Goal: Information Seeking & Learning: Check status

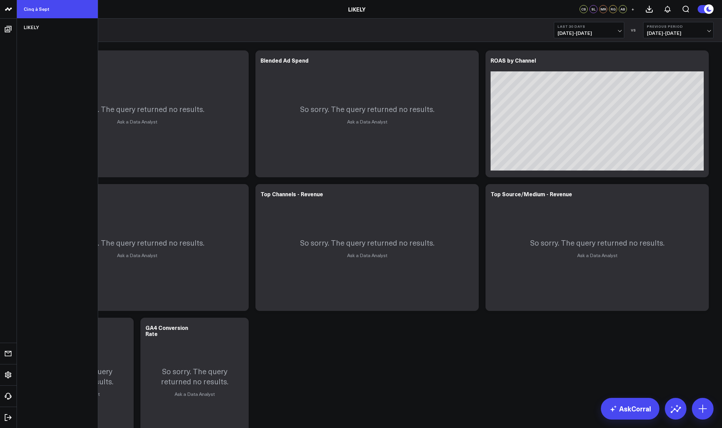
click at [42, 14] on link "Cinq à Sept" at bounding box center [57, 9] width 81 height 18
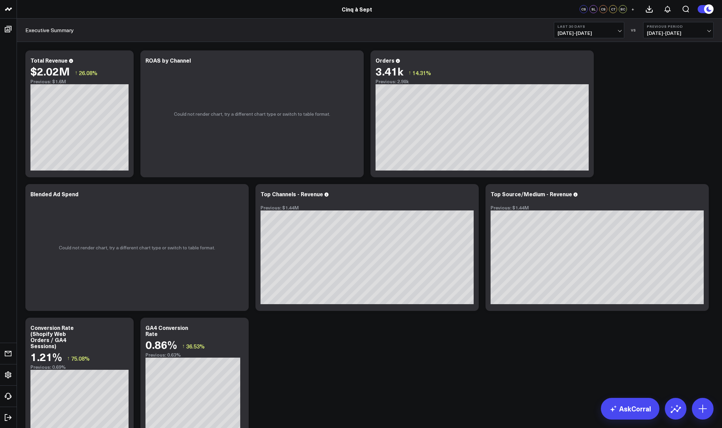
click at [613, 31] on span "08/05/25 - 09/03/25" at bounding box center [588, 32] width 63 height 5
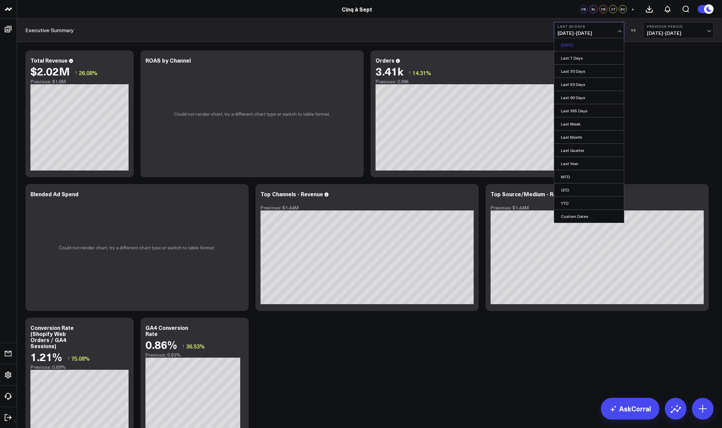
click at [596, 42] on link "Yesterday" at bounding box center [589, 44] width 70 height 13
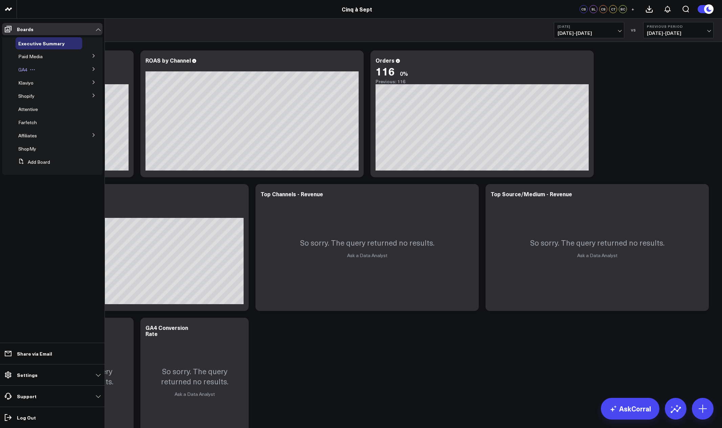
click at [23, 69] on span "GA4" at bounding box center [22, 69] width 9 height 6
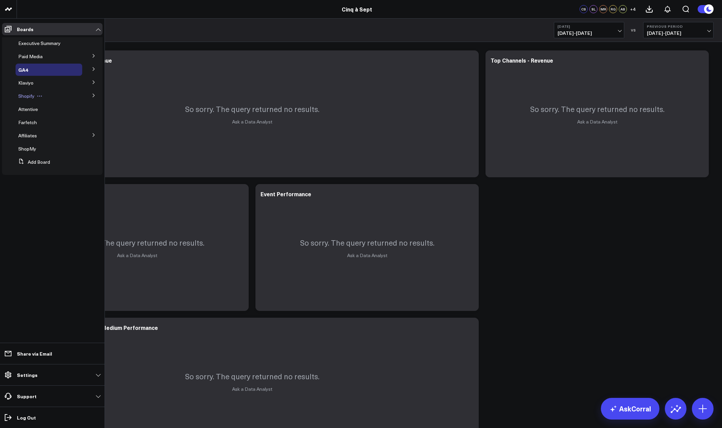
click at [27, 97] on span "Shopify" at bounding box center [26, 96] width 16 height 6
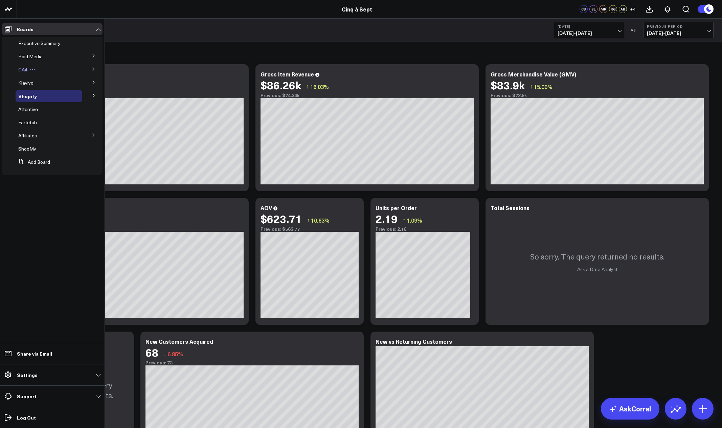
click at [22, 70] on span "GA4" at bounding box center [22, 69] width 9 height 6
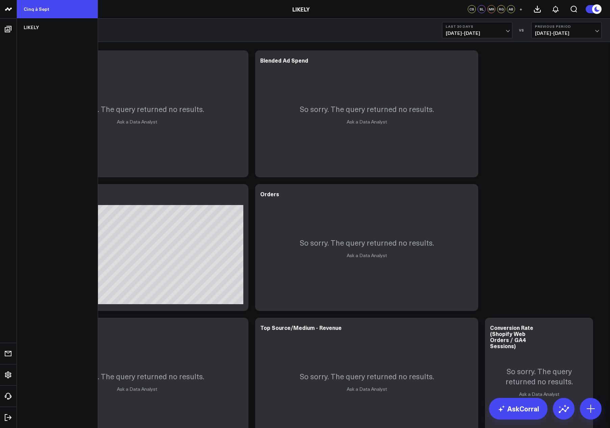
click at [35, 7] on link "Cinq à Sept" at bounding box center [57, 9] width 81 height 18
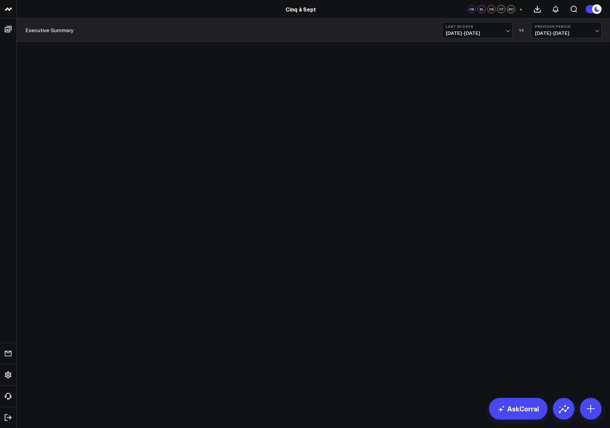
click at [503, 31] on span "08/05/25 - 09/03/25" at bounding box center [477, 32] width 63 height 5
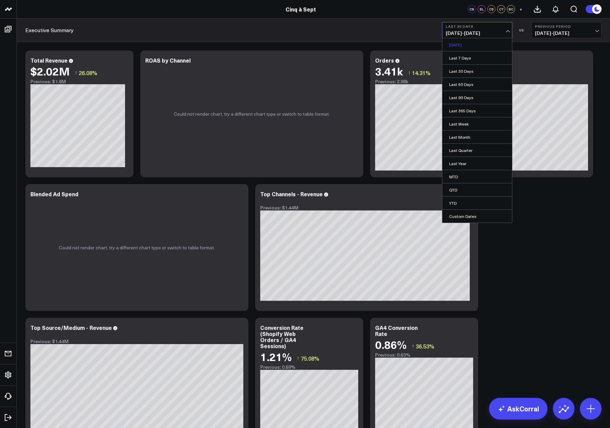
click at [486, 42] on link "Yesterday" at bounding box center [478, 44] width 70 height 13
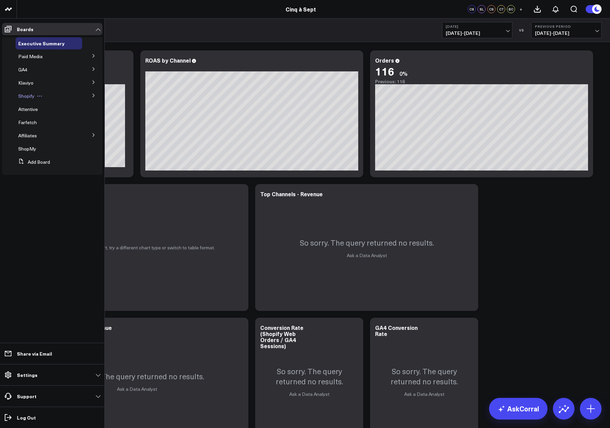
click at [20, 100] on div "Shopify" at bounding box center [49, 96] width 67 height 12
click at [28, 95] on span "Shopify" at bounding box center [26, 96] width 16 height 6
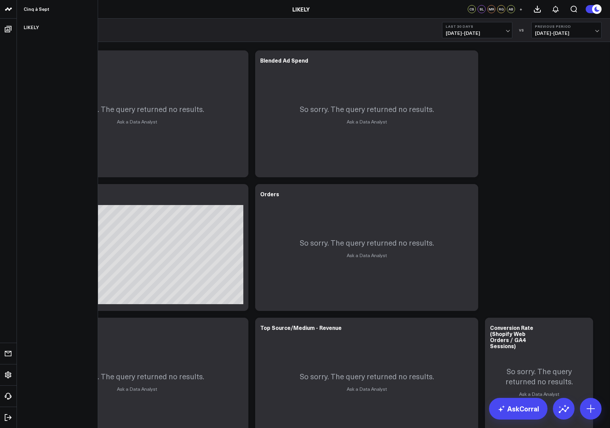
click at [9, 9] on icon at bounding box center [7, 8] width 3 height 3
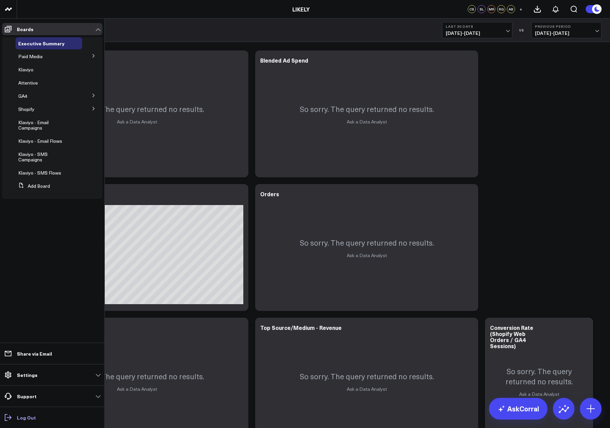
click at [16, 419] on link "Log Out" at bounding box center [52, 417] width 100 height 12
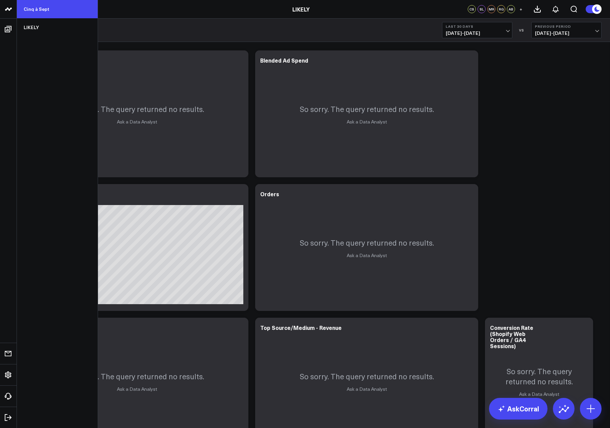
click at [36, 9] on link "Cinq à Sept" at bounding box center [57, 9] width 81 height 18
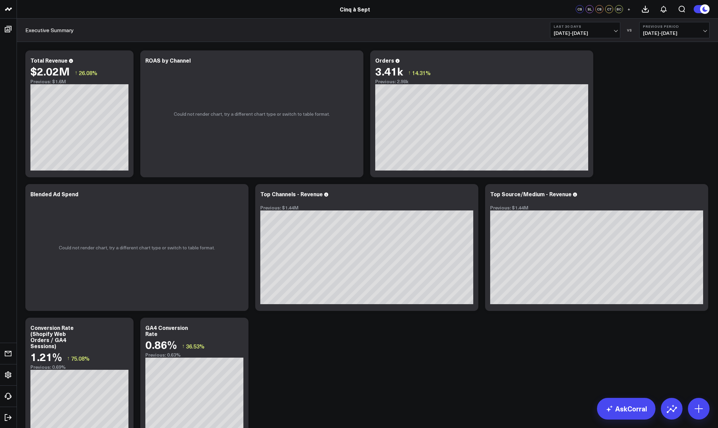
drag, startPoint x: 602, startPoint y: 33, endPoint x: 594, endPoint y: 27, distance: 10.4
click at [602, 33] on span "[DATE] - [DATE]" at bounding box center [585, 32] width 63 height 5
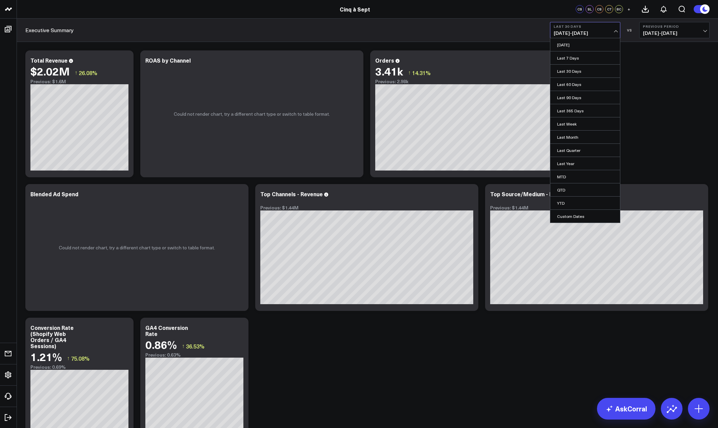
click at [578, 47] on link "[DATE]" at bounding box center [586, 44] width 70 height 13
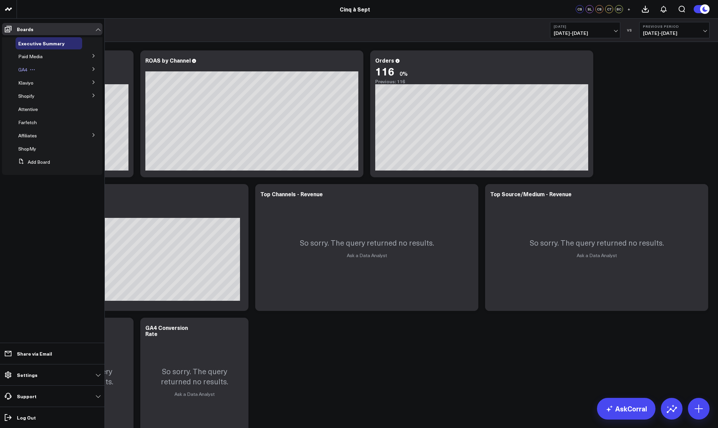
click at [24, 70] on span "GA4" at bounding box center [22, 69] width 9 height 6
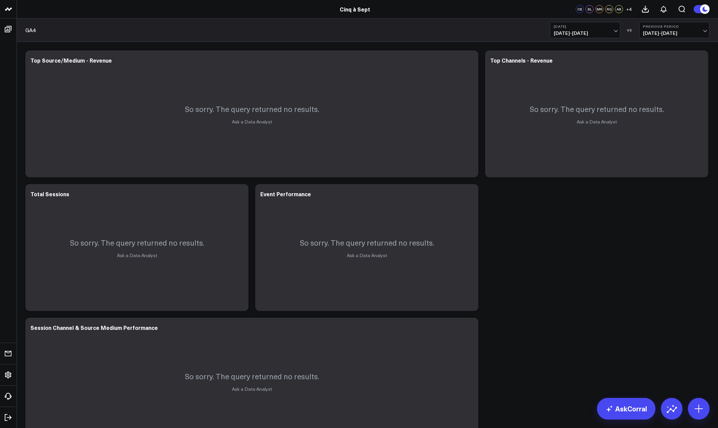
click at [594, 32] on span "09/03/25 - 09/03/25" at bounding box center [585, 32] width 63 height 5
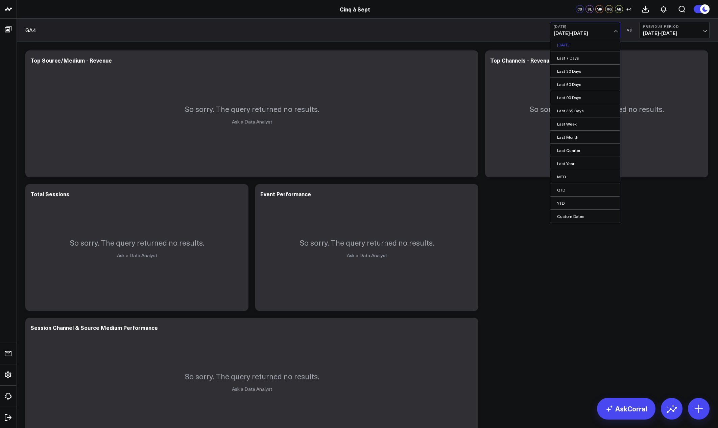
click at [580, 47] on link "[DATE]" at bounding box center [586, 44] width 70 height 13
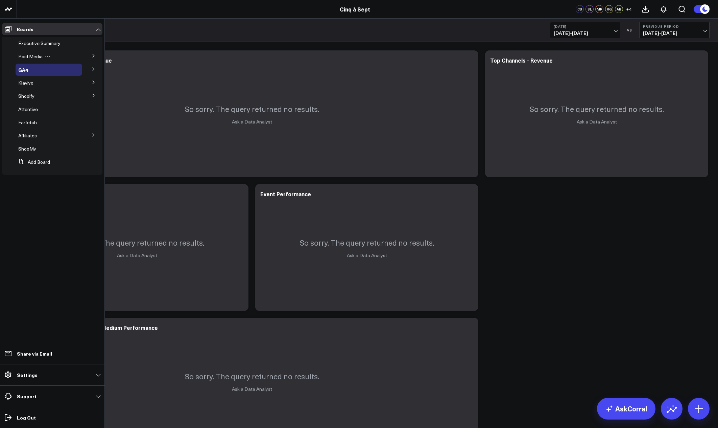
click at [25, 60] on div "Paid Media" at bounding box center [49, 56] width 67 height 12
click at [26, 58] on span "Paid Media" at bounding box center [30, 56] width 24 height 6
click at [30, 56] on span "Paid Media" at bounding box center [30, 56] width 24 height 6
click at [94, 54] on icon at bounding box center [94, 56] width 4 height 4
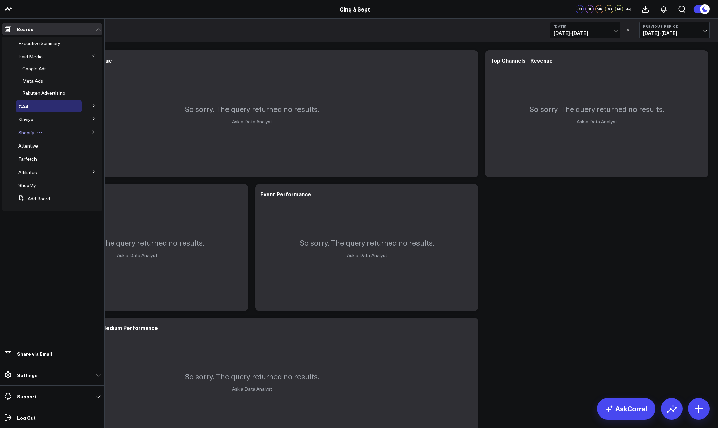
click at [31, 132] on span "Shopify" at bounding box center [26, 132] width 16 height 6
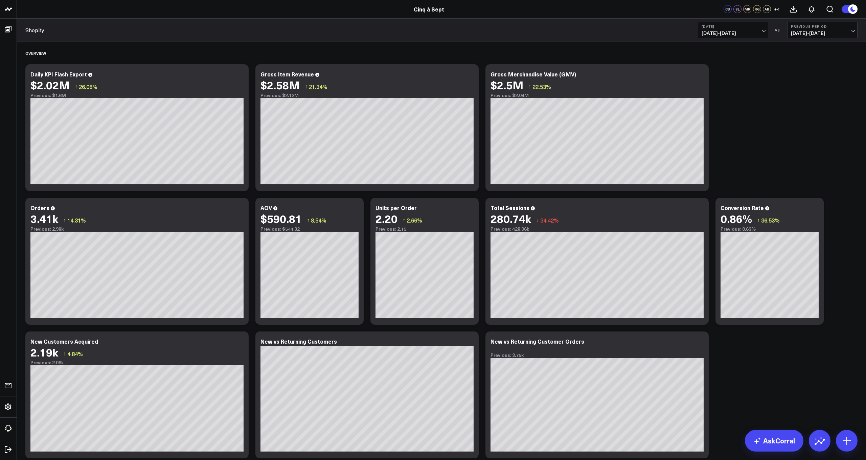
click at [610, 26] on b "[DATE]" at bounding box center [732, 26] width 63 height 4
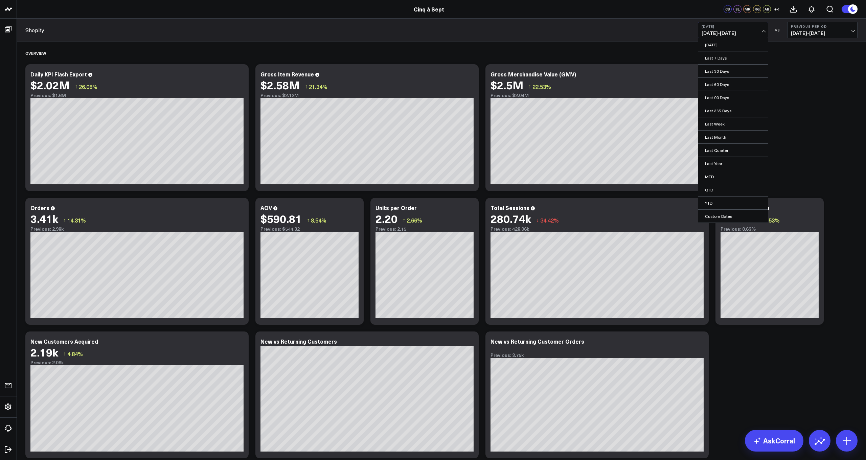
click at [610, 45] on link "[DATE]" at bounding box center [733, 44] width 70 height 13
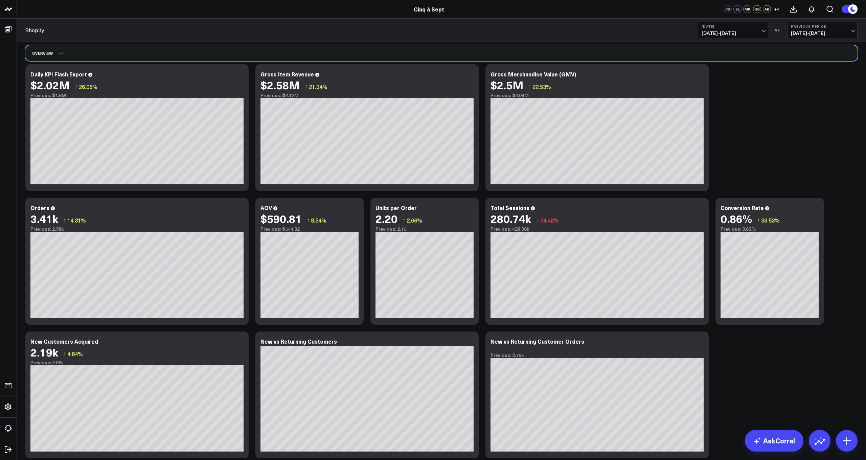
click at [286, 56] on div "Overview" at bounding box center [441, 53] width 832 height 16
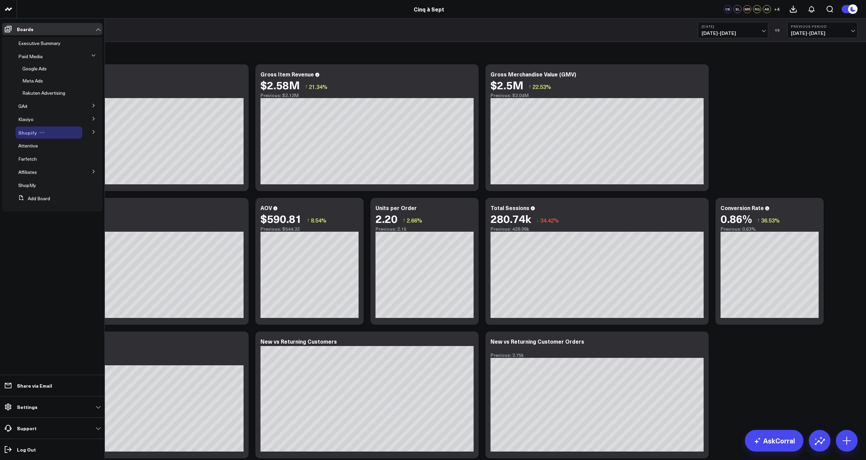
click at [22, 130] on span "Shopify" at bounding box center [27, 132] width 19 height 7
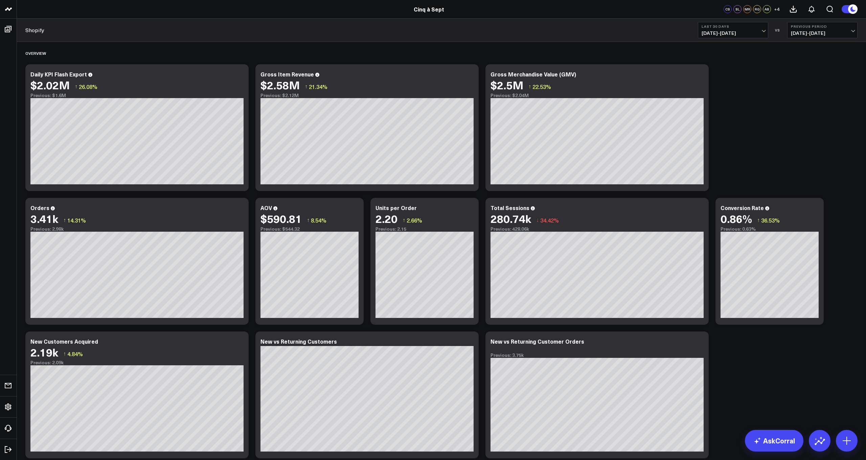
click at [776, 8] on span "+ 4" at bounding box center [777, 9] width 6 height 5
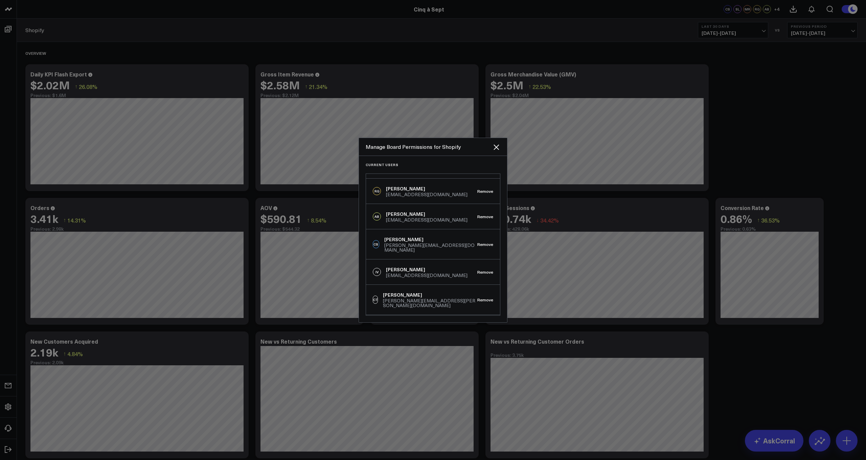
scroll to position [46, 0]
click at [480, 270] on button "Remove" at bounding box center [485, 272] width 16 height 5
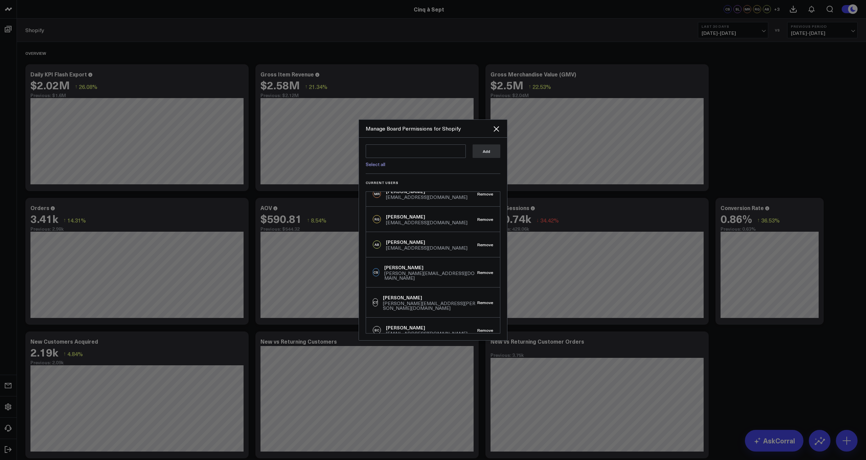
scroll to position [55, 0]
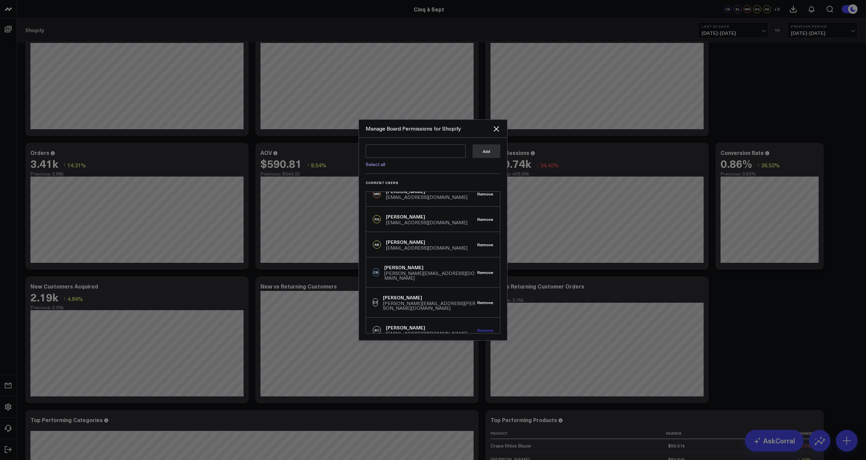
click at [482, 328] on button "Remove" at bounding box center [485, 330] width 16 height 5
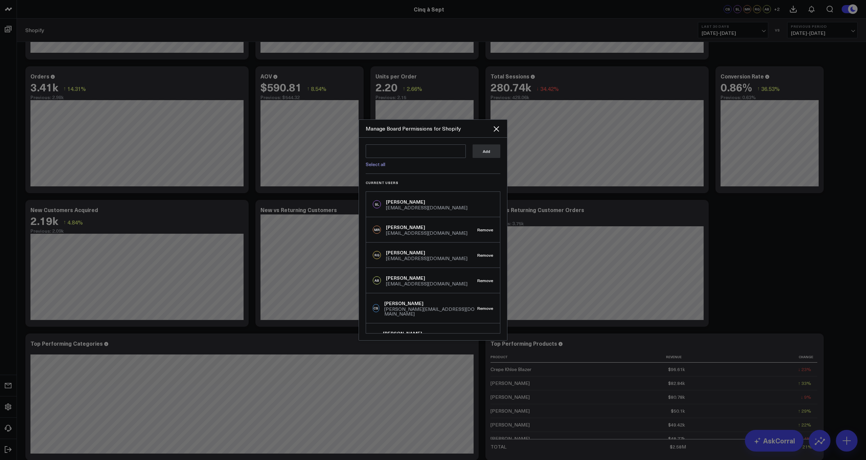
scroll to position [0, 0]
click at [431, 153] on textarea at bounding box center [416, 151] width 100 height 14
drag, startPoint x: 423, startPoint y: 150, endPoint x: 434, endPoint y: 148, distance: 10.3
click at [424, 150] on textarea "mtuckerman@jayallc.com" at bounding box center [416, 151] width 100 height 14
click at [377, 167] on link "Select all" at bounding box center [376, 164] width 20 height 6
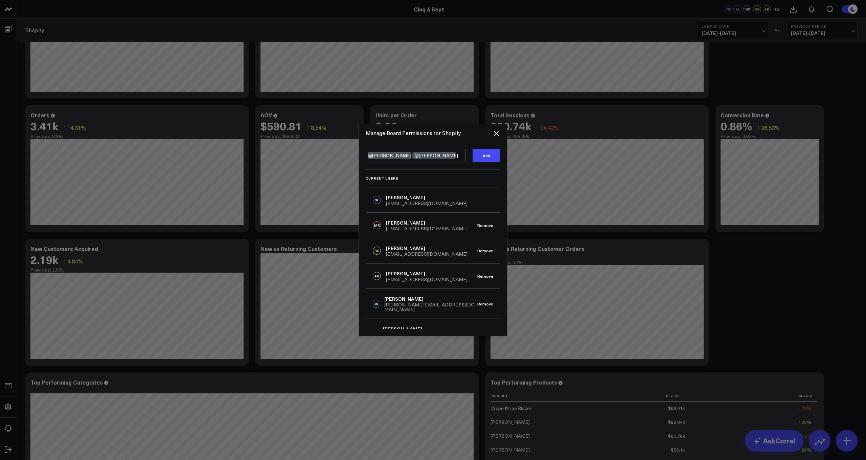
scroll to position [174, 0]
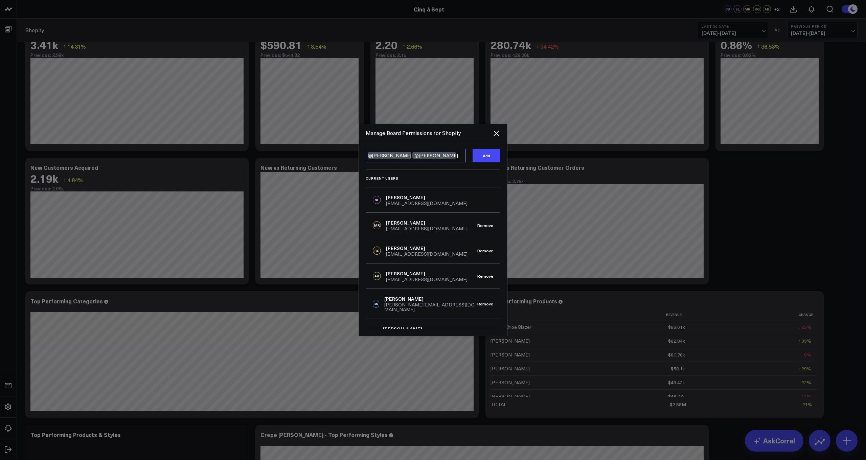
click at [446, 155] on textarea "@Isabelle Vobbe @Brittany Cohen" at bounding box center [416, 156] width 100 height 14
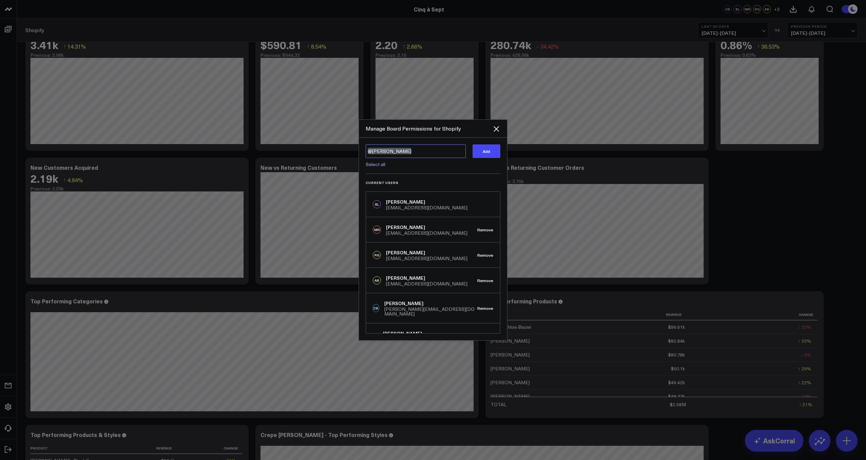
type textarea "@Isabelle Vobbe"
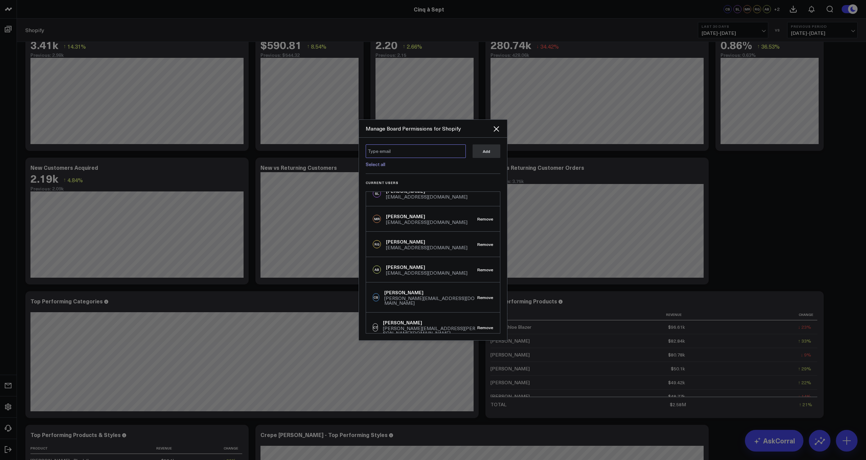
scroll to position [10, 0]
click at [497, 129] on icon "Close" at bounding box center [495, 128] width 5 height 5
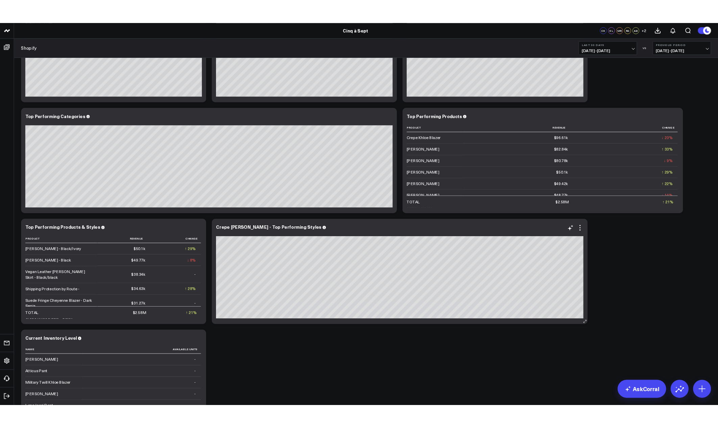
scroll to position [0, 0]
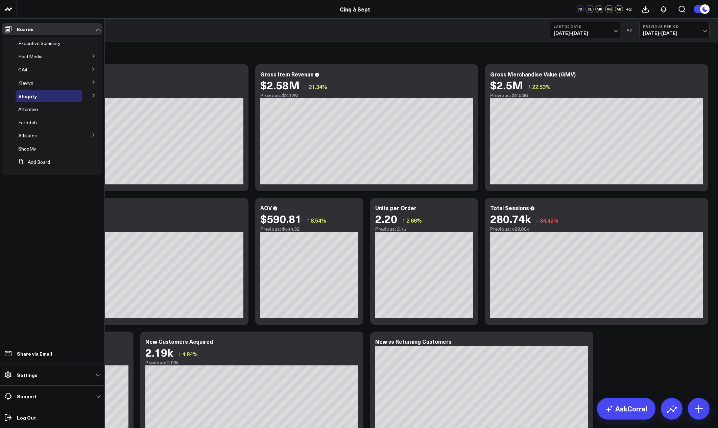
click at [10, 31] on icon at bounding box center [8, 29] width 8 height 8
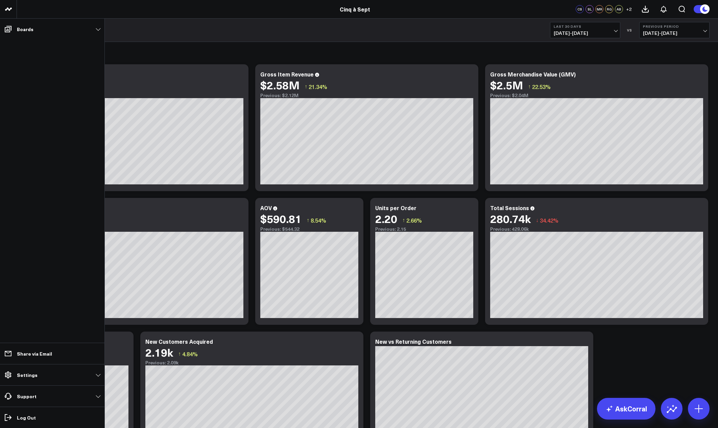
click at [195, 53] on div "Overview" at bounding box center [367, 53] width 685 height 16
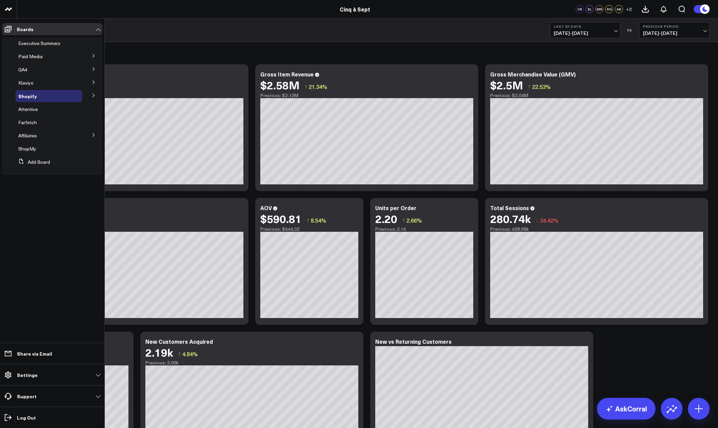
click at [8, 29] on icon at bounding box center [8, 29] width 7 height 6
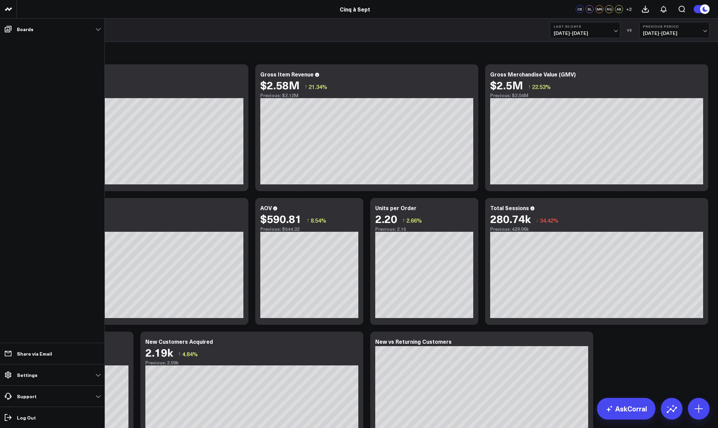
click at [94, 29] on link "Boards" at bounding box center [52, 29] width 100 height 12
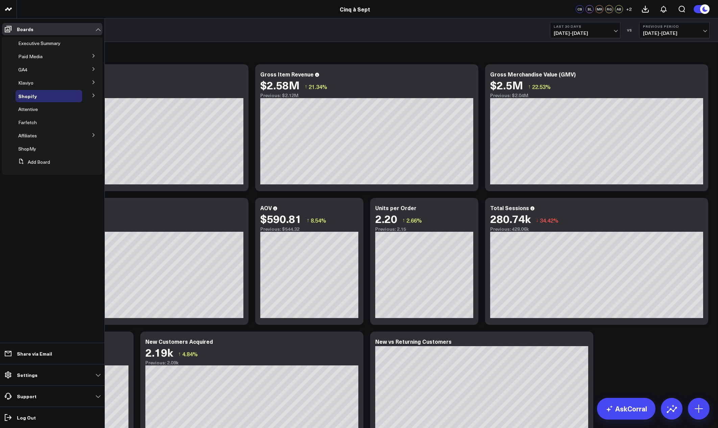
click at [33, 73] on div "GA4" at bounding box center [49, 70] width 67 height 12
click at [16, 68] on div "GA4" at bounding box center [49, 70] width 67 height 12
click at [93, 68] on icon at bounding box center [94, 69] width 4 height 4
click at [25, 69] on span "GA4" at bounding box center [22, 69] width 9 height 6
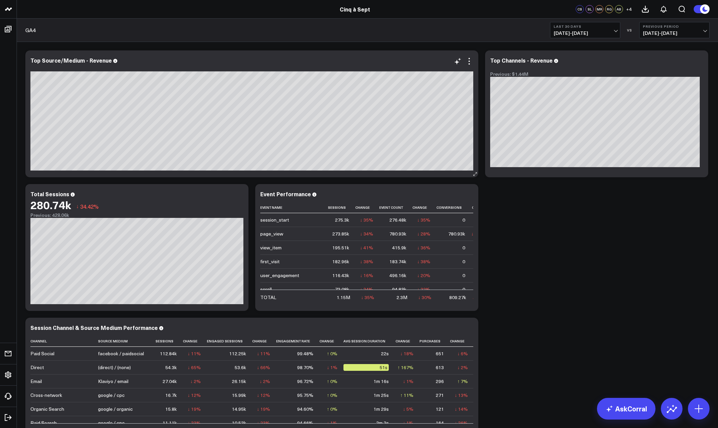
click at [590, 31] on span "[DATE] - [DATE]" at bounding box center [585, 32] width 63 height 5
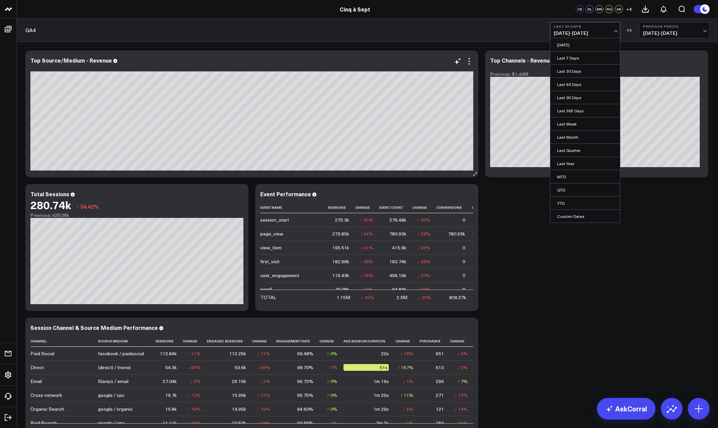
click at [579, 45] on link "[DATE]" at bounding box center [586, 44] width 70 height 13
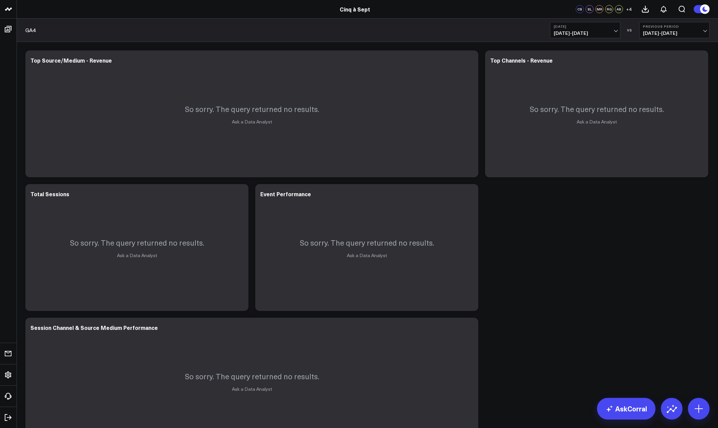
click at [6, 30] on icon at bounding box center [8, 29] width 8 height 8
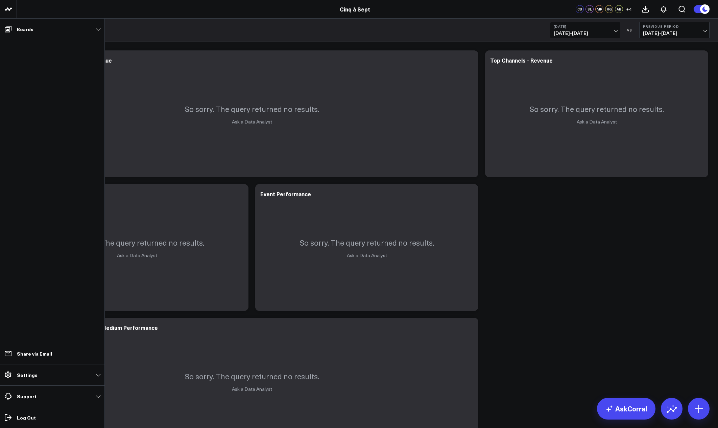
click at [13, 28] on span at bounding box center [8, 29] width 12 height 12
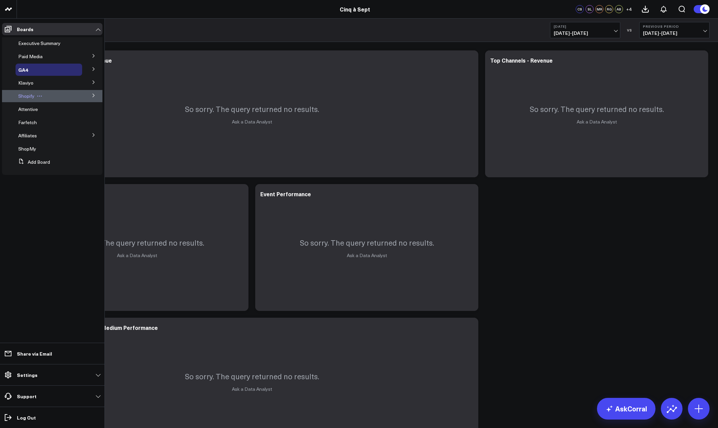
click at [28, 96] on span "Shopify" at bounding box center [26, 96] width 16 height 6
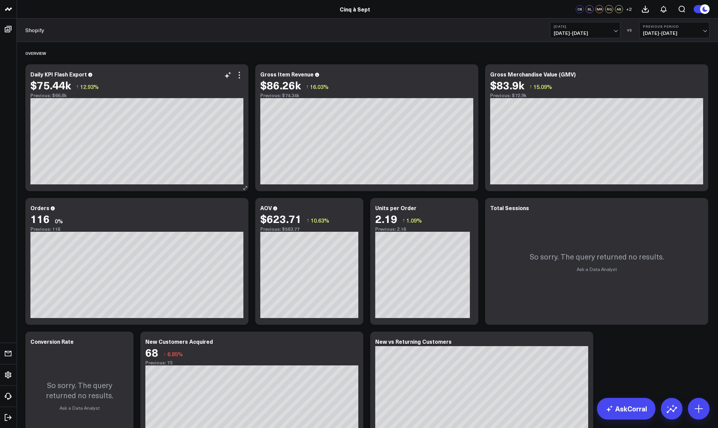
click at [30, 31] on link "Shopify" at bounding box center [34, 29] width 19 height 7
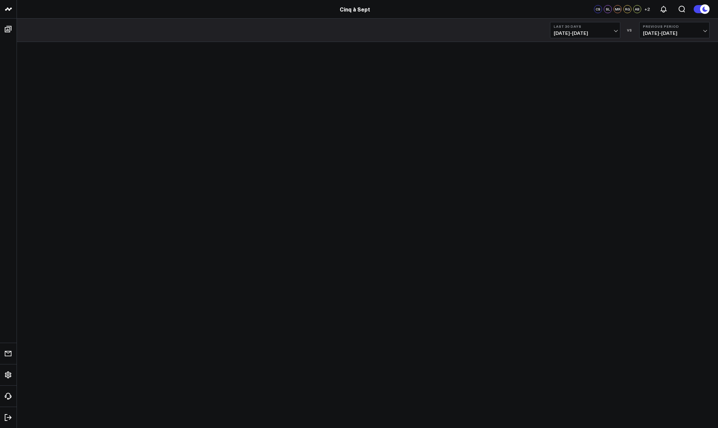
click at [13, 28] on span at bounding box center [8, 29] width 12 height 12
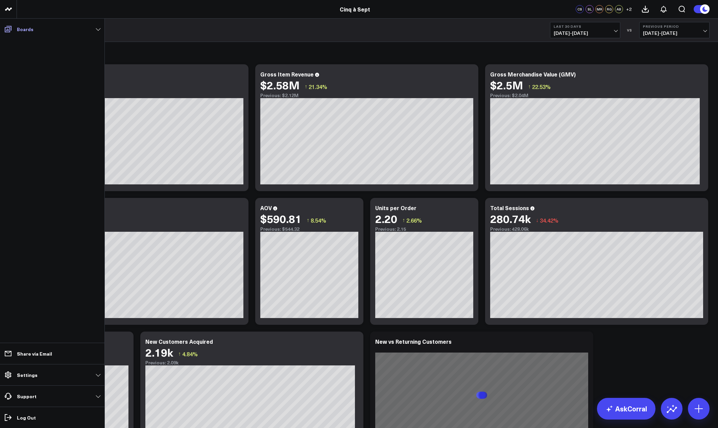
drag, startPoint x: 0, startPoint y: 0, endPoint x: 10, endPoint y: 28, distance: 30.2
click at [10, 28] on icon at bounding box center [8, 29] width 7 height 6
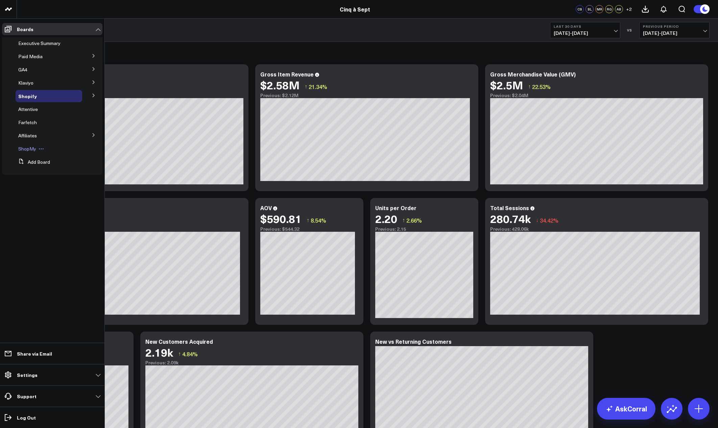
drag, startPoint x: 10, startPoint y: 28, endPoint x: 33, endPoint y: 147, distance: 120.7
click at [33, 147] on span "ShopMy" at bounding box center [27, 148] width 18 height 6
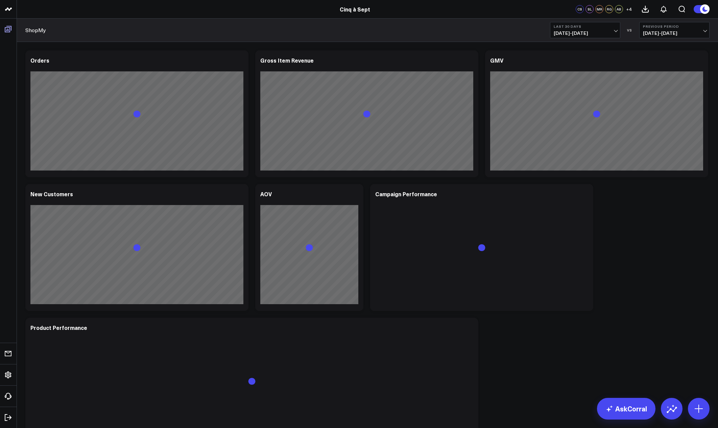
drag, startPoint x: 33, startPoint y: 147, endPoint x: 8, endPoint y: 32, distance: 117.4
click at [8, 32] on icon at bounding box center [8, 29] width 7 height 6
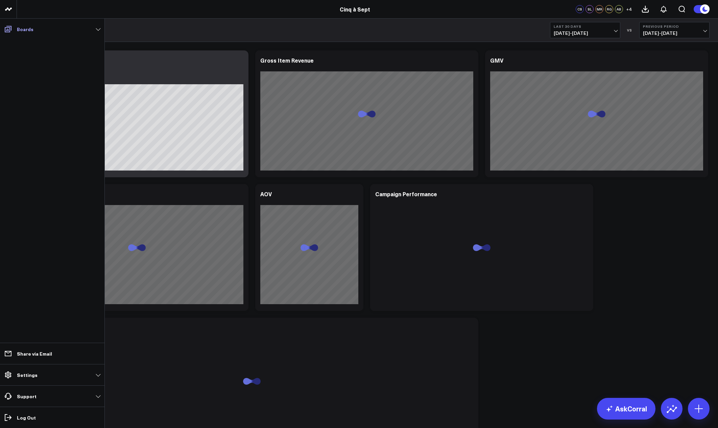
click at [6, 31] on icon at bounding box center [8, 29] width 7 height 6
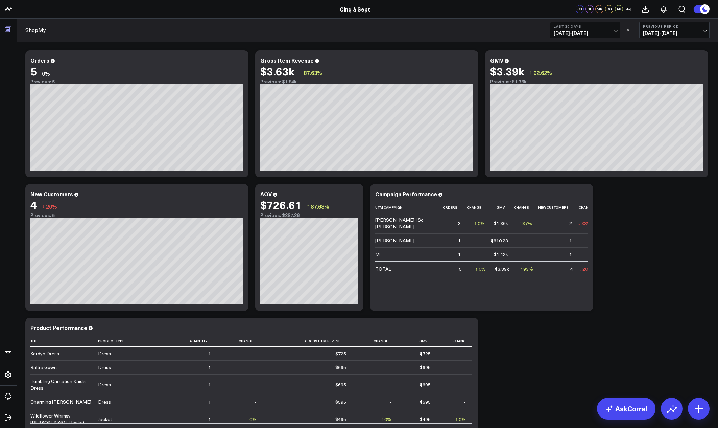
click at [667, 256] on div "Modify via AI Copy link to widget Ask support Remove Create linked copy Executi…" at bounding box center [367, 314] width 691 height 534
click at [614, 31] on span "[DATE] - [DATE]" at bounding box center [585, 32] width 63 height 5
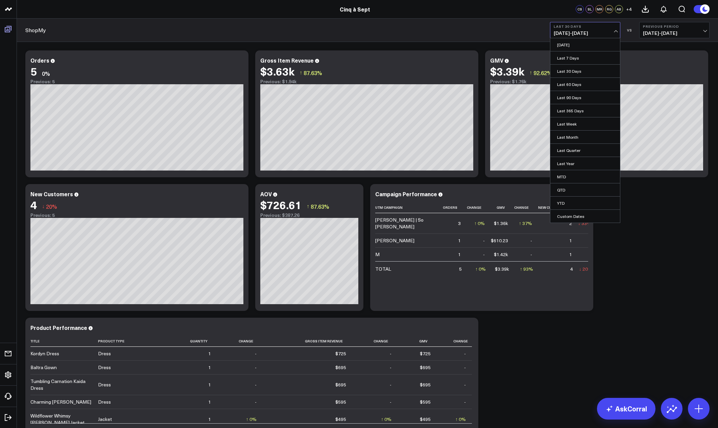
click at [591, 59] on link "Last 7 Days" at bounding box center [586, 57] width 70 height 13
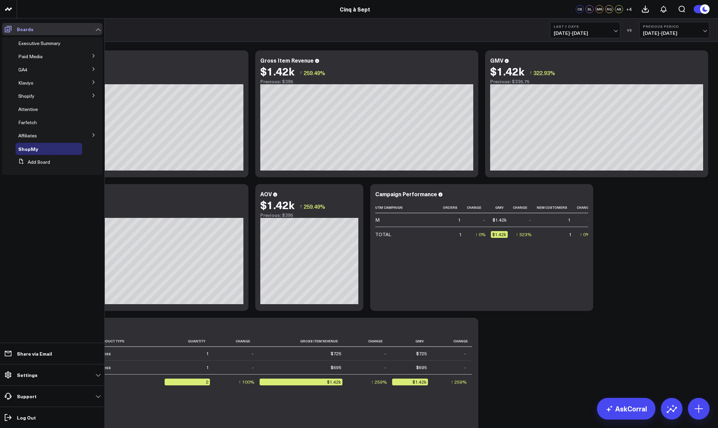
click at [8, 28] on icon at bounding box center [8, 29] width 8 height 8
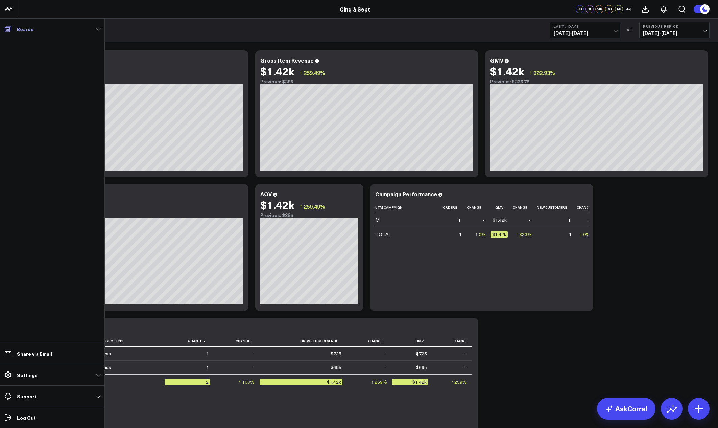
click at [15, 29] on link "Boards" at bounding box center [52, 29] width 100 height 12
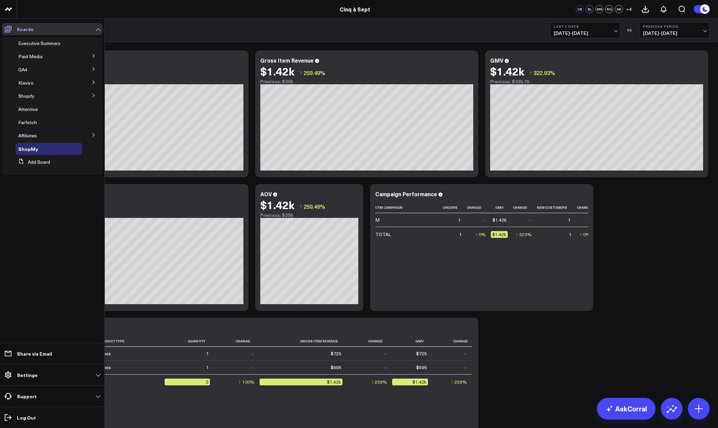
click at [31, 136] on span "Affiliates" at bounding box center [27, 135] width 19 height 6
click at [96, 137] on button at bounding box center [94, 135] width 18 height 10
click at [30, 135] on span "Affiliates" at bounding box center [27, 135] width 19 height 6
click at [27, 124] on span "Farfetch" at bounding box center [27, 122] width 19 height 6
